Goal: Task Accomplishment & Management: Use online tool/utility

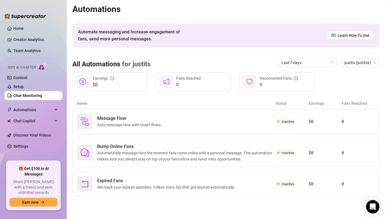
click at [38, 98] on link "Chat Monitoring" at bounding box center [27, 95] width 29 height 4
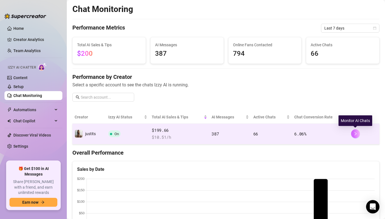
click at [355, 135] on icon "right" at bounding box center [356, 134] width 4 height 4
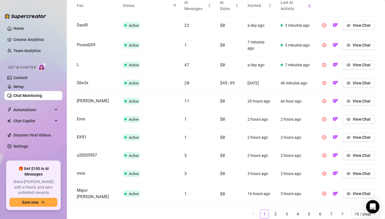
scroll to position [216, 0]
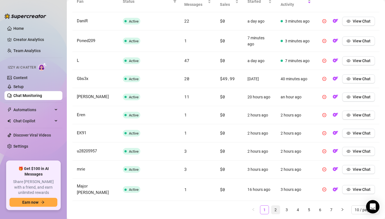
click at [277, 206] on link "2" at bounding box center [276, 210] width 8 height 8
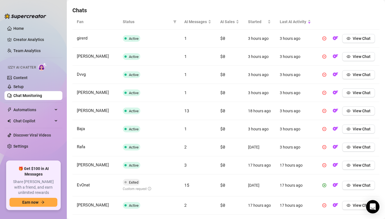
scroll to position [223, 0]
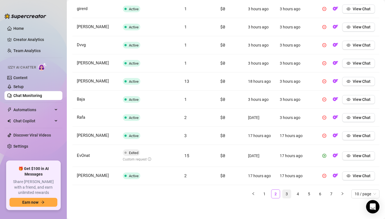
click at [283, 194] on link "3" at bounding box center [287, 194] width 8 height 8
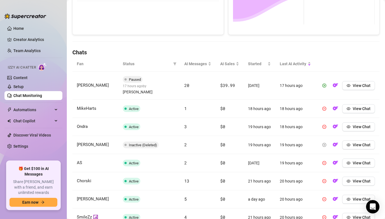
scroll to position [223, 0]
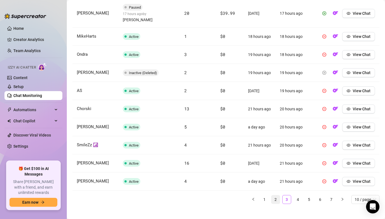
click at [275, 197] on link "2" at bounding box center [276, 199] width 8 height 8
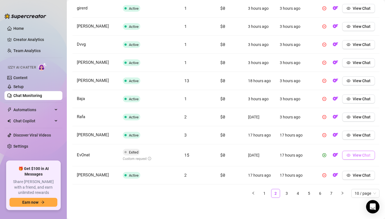
click at [351, 156] on button "View Chat" at bounding box center [358, 155] width 33 height 9
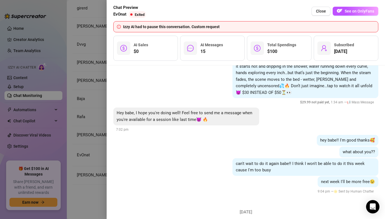
scroll to position [237, 0]
click at [278, 172] on div "can't wait to do it again babe!! I think I won't be able to do it this week cau…" at bounding box center [306, 167] width 146 height 18
click at [323, 9] on span "Close" at bounding box center [321, 11] width 10 height 4
